Goal: Information Seeking & Learning: Understand process/instructions

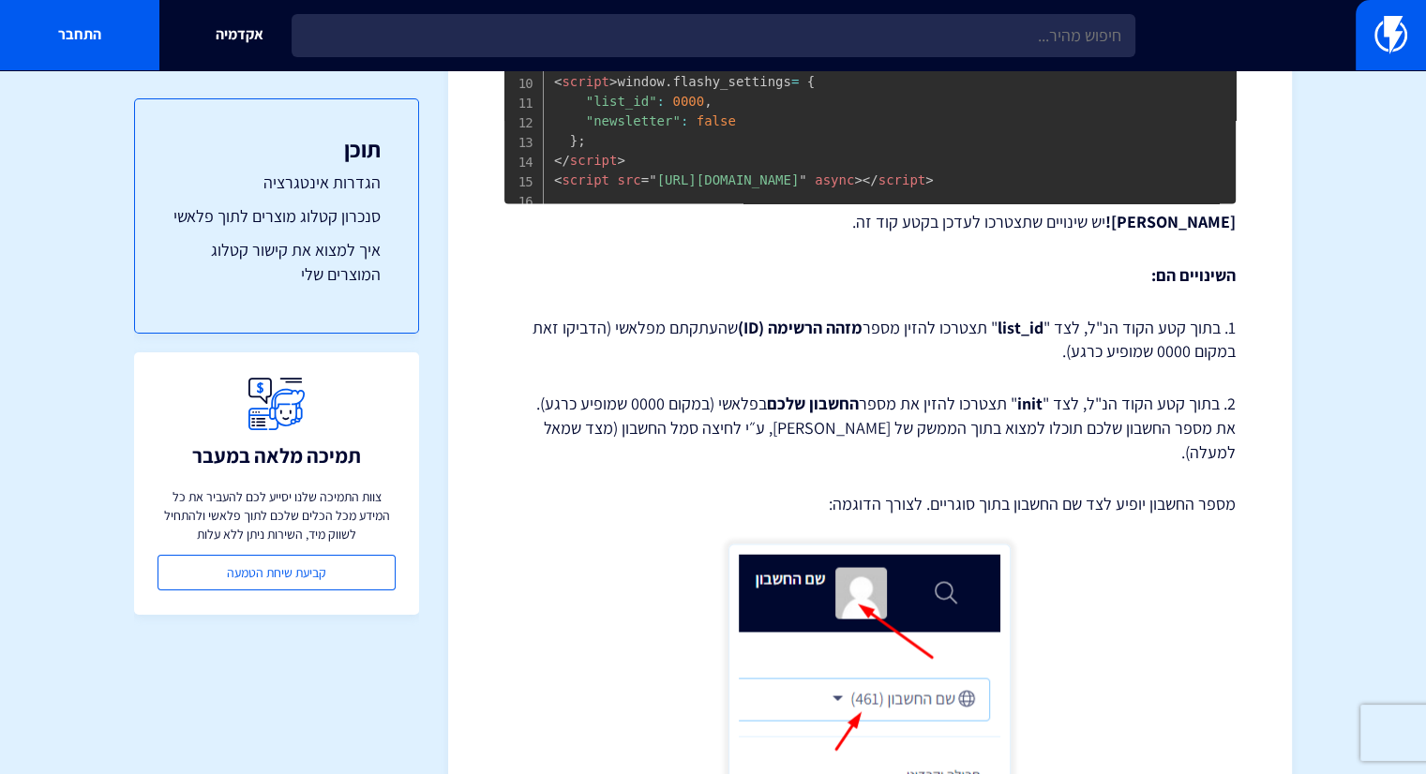
scroll to position [3257, 0]
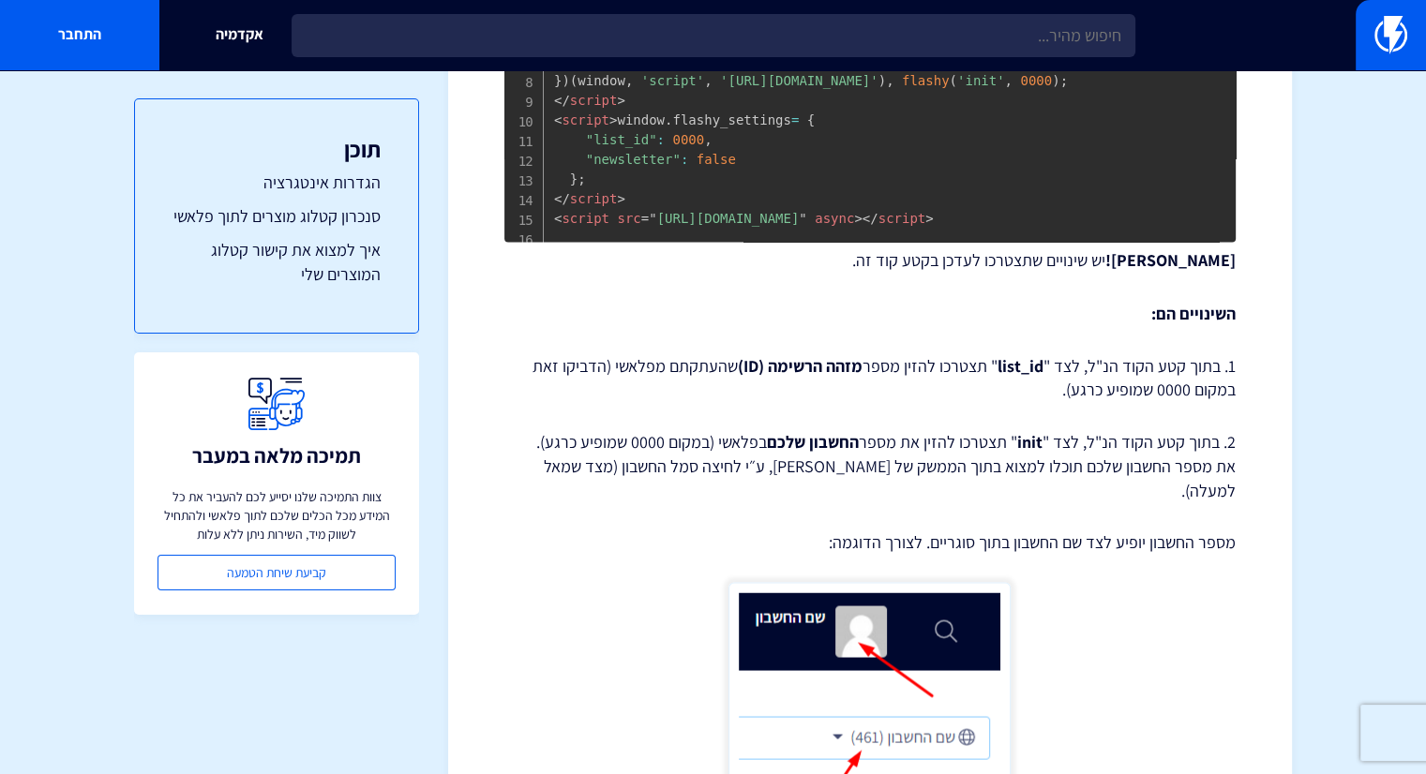
drag, startPoint x: 1005, startPoint y: 531, endPoint x: 1265, endPoint y: 497, distance: 262.8
click at [1202, 401] on p "1. בתוך קטע הקוד הנ"ל, לצד " list_id " תצטרכו להזין מספר מזהה הרשימה (ID) שהעתק…" at bounding box center [869, 377] width 731 height 48
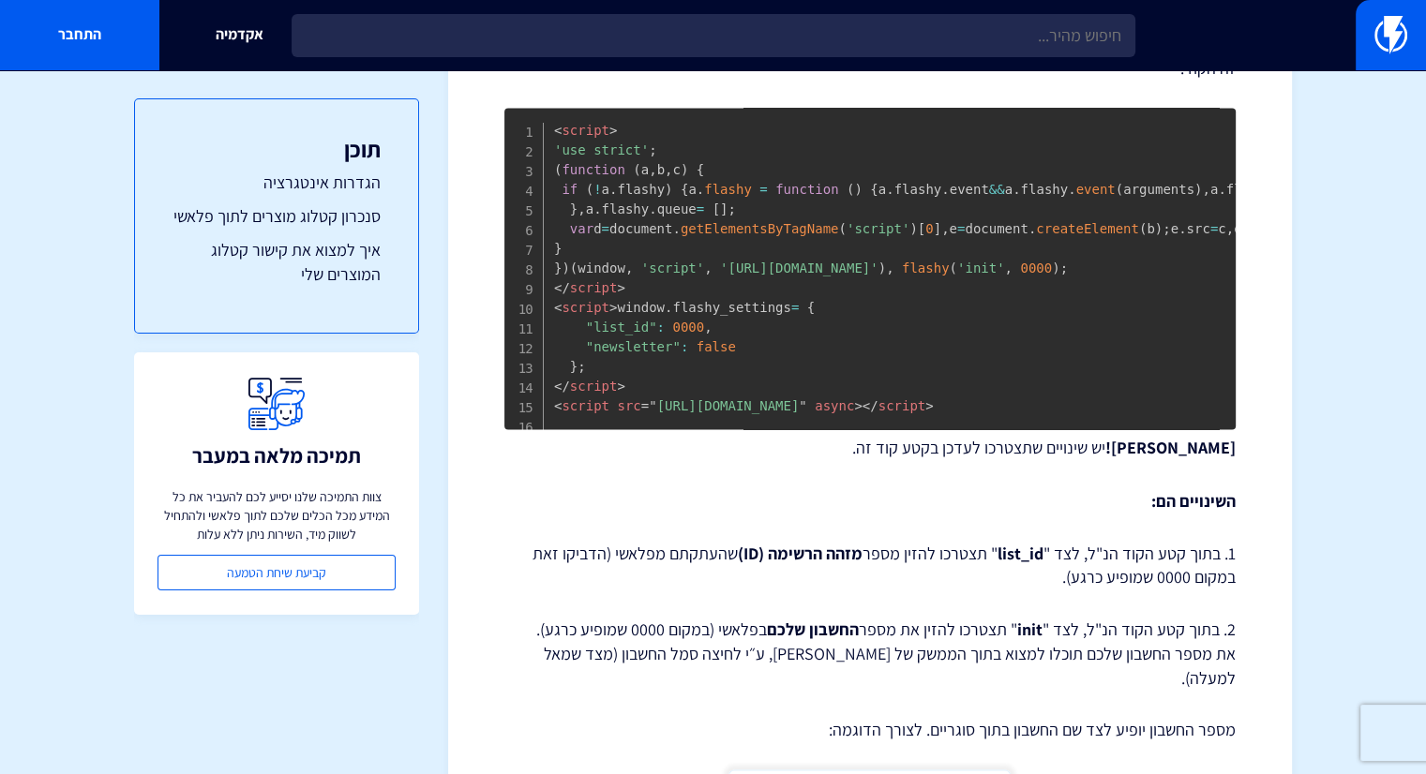
scroll to position [3163, 0]
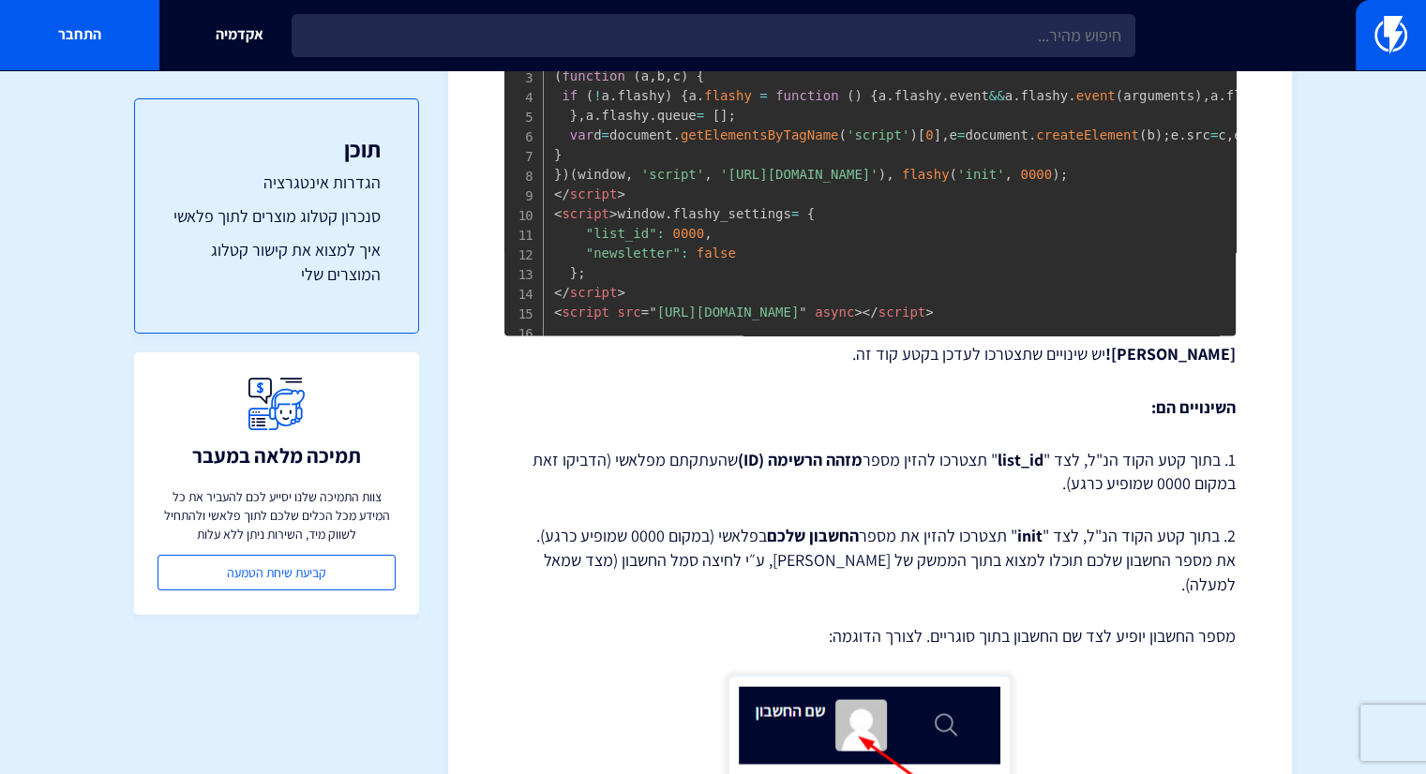
drag, startPoint x: 908, startPoint y: 487, endPoint x: 1253, endPoint y: 485, distance: 344.9
click at [1231, 365] on strong "[PERSON_NAME]!" at bounding box center [1170, 354] width 130 height 22
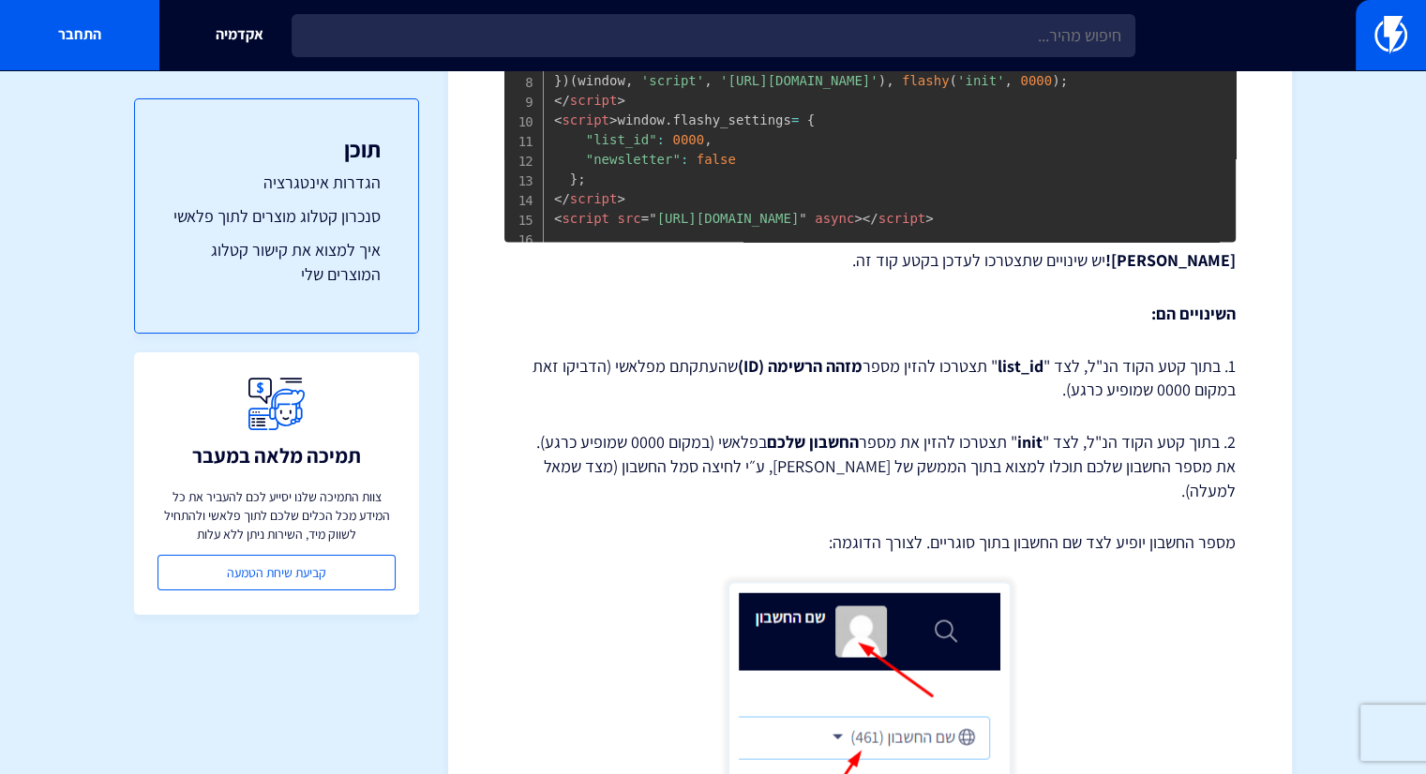
drag, startPoint x: 1025, startPoint y: 521, endPoint x: 1245, endPoint y: 492, distance: 221.2
click at [1162, 401] on p "1. בתוך קטע הקוד הנ"ל, לצד " list_id " תצטרכו להזין מספר מזהה הרשימה (ID) שהעתק…" at bounding box center [869, 377] width 731 height 48
drag, startPoint x: 948, startPoint y: 527, endPoint x: 1275, endPoint y: 501, distance: 327.1
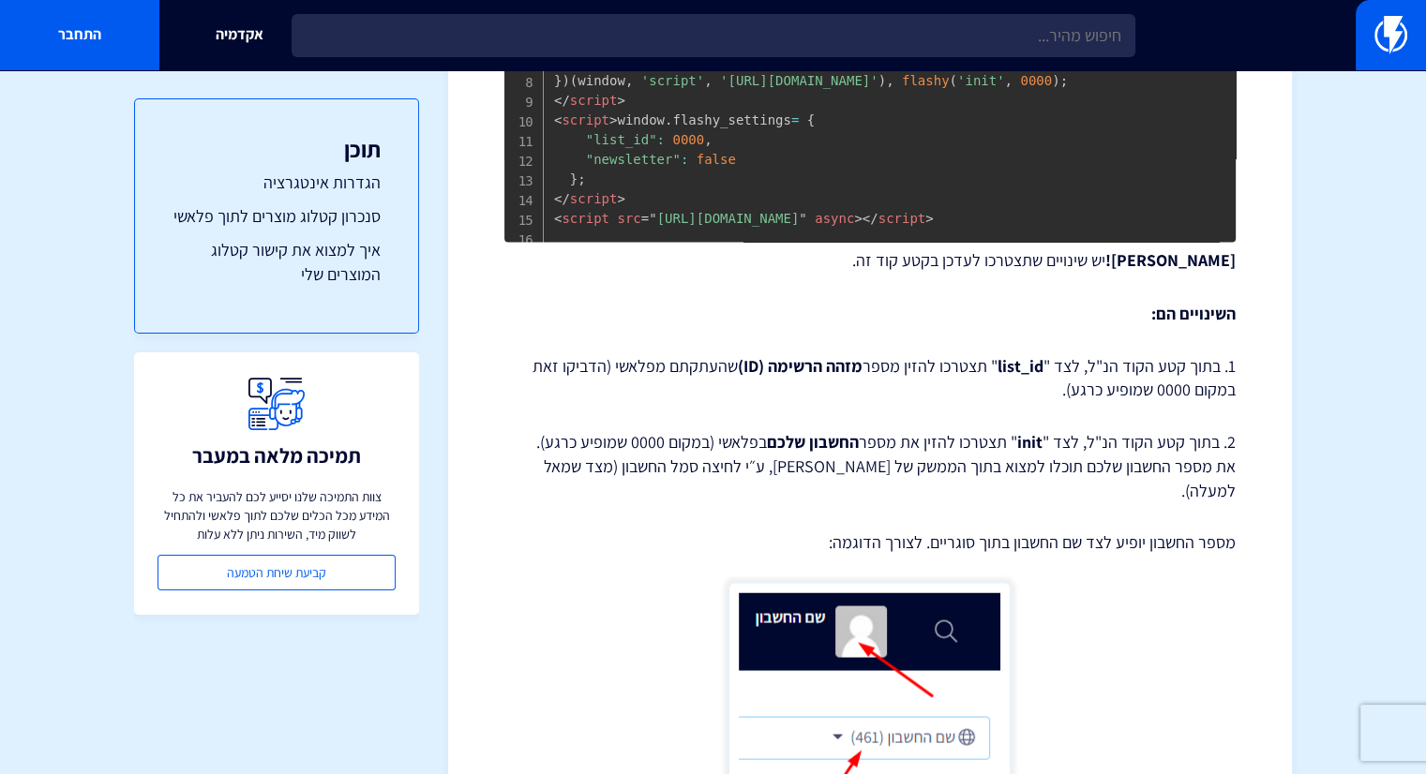
click at [1188, 401] on p "1. בתוך קטע הקוד הנ"ל, לצד " list_id " תצטרכו להזין מספר מזהה הרשימה (ID) שהעתק…" at bounding box center [869, 377] width 731 height 48
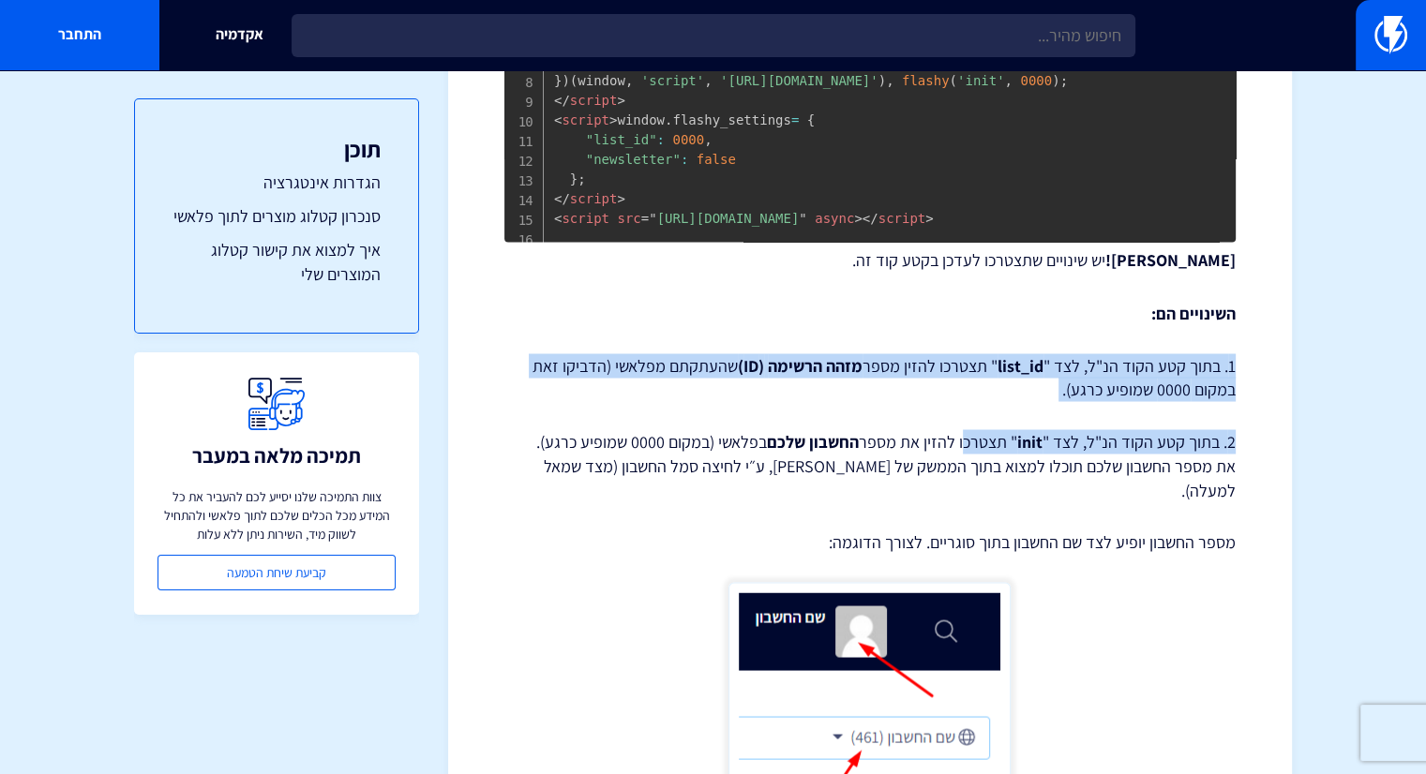
drag, startPoint x: 964, startPoint y: 535, endPoint x: 1259, endPoint y: 502, distance: 296.1
drag, startPoint x: 1252, startPoint y: 502, endPoint x: 1059, endPoint y: 526, distance: 194.5
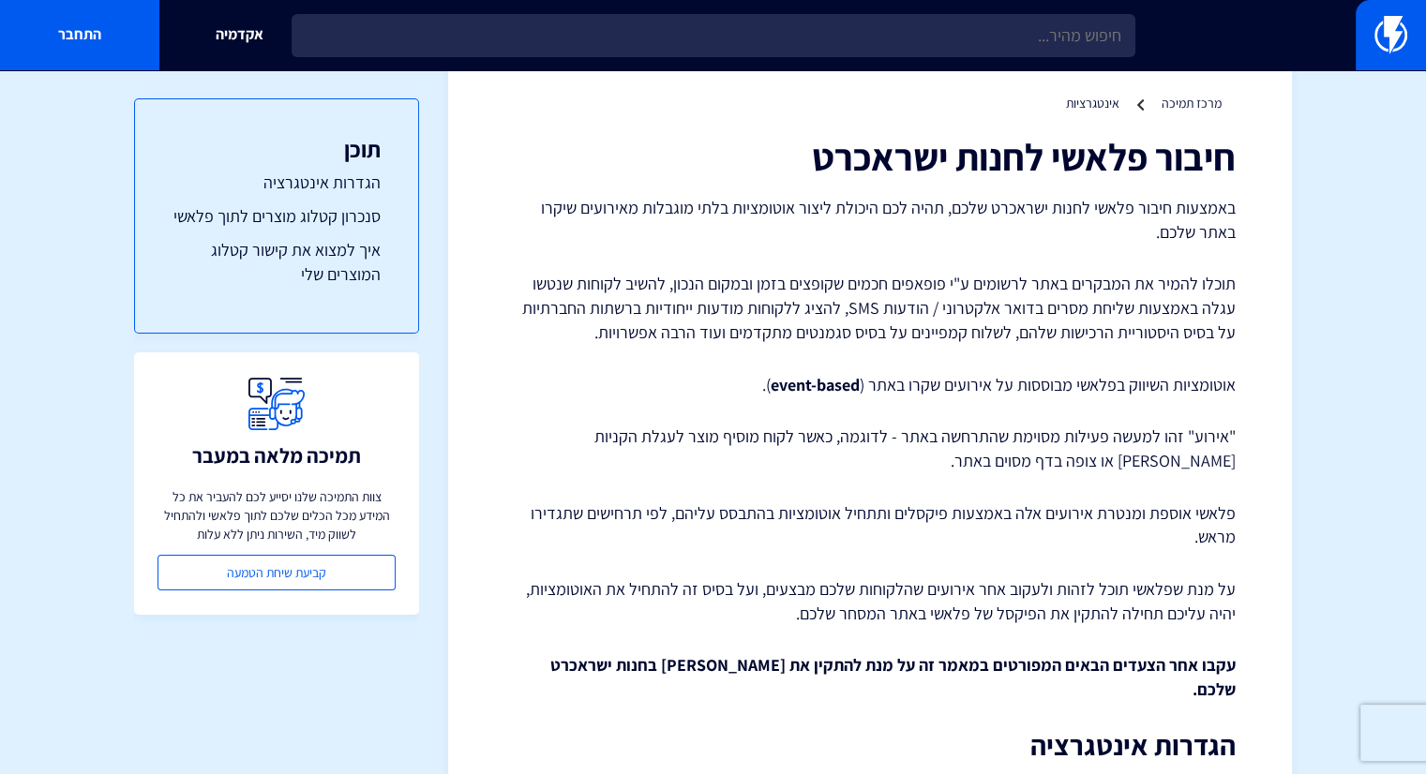
scroll to position [94, 0]
